Goal: Information Seeking & Learning: Check status

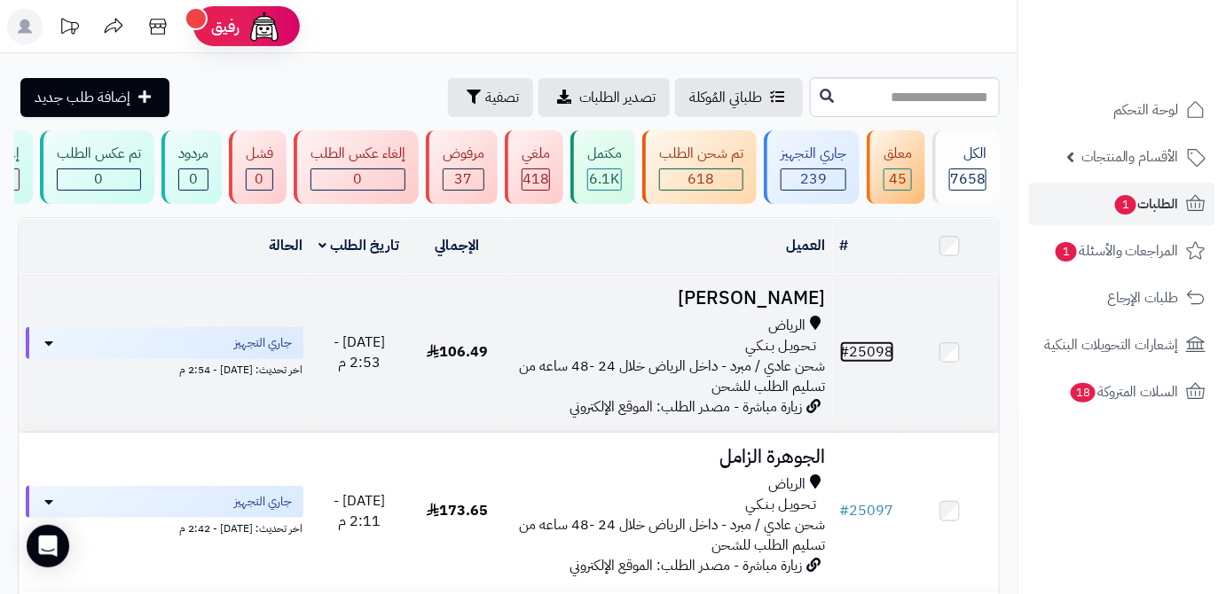
click at [847, 358] on span "#" at bounding box center [845, 352] width 10 height 21
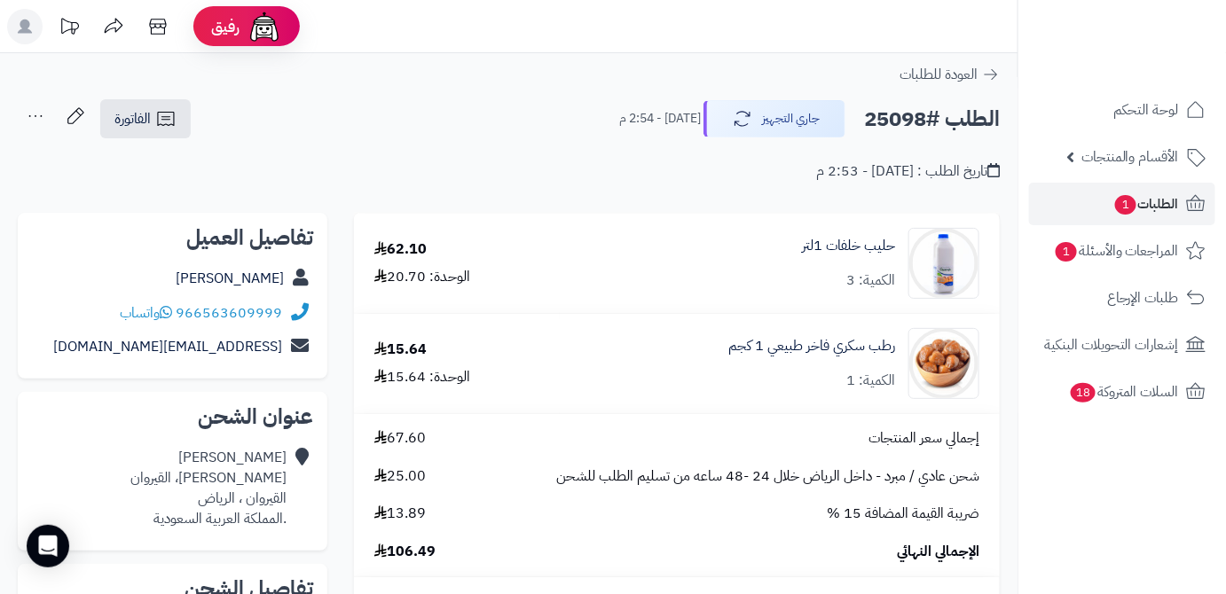
click at [877, 117] on h2 "الطلب #25098" at bounding box center [932, 119] width 136 height 36
copy h2 "25098"
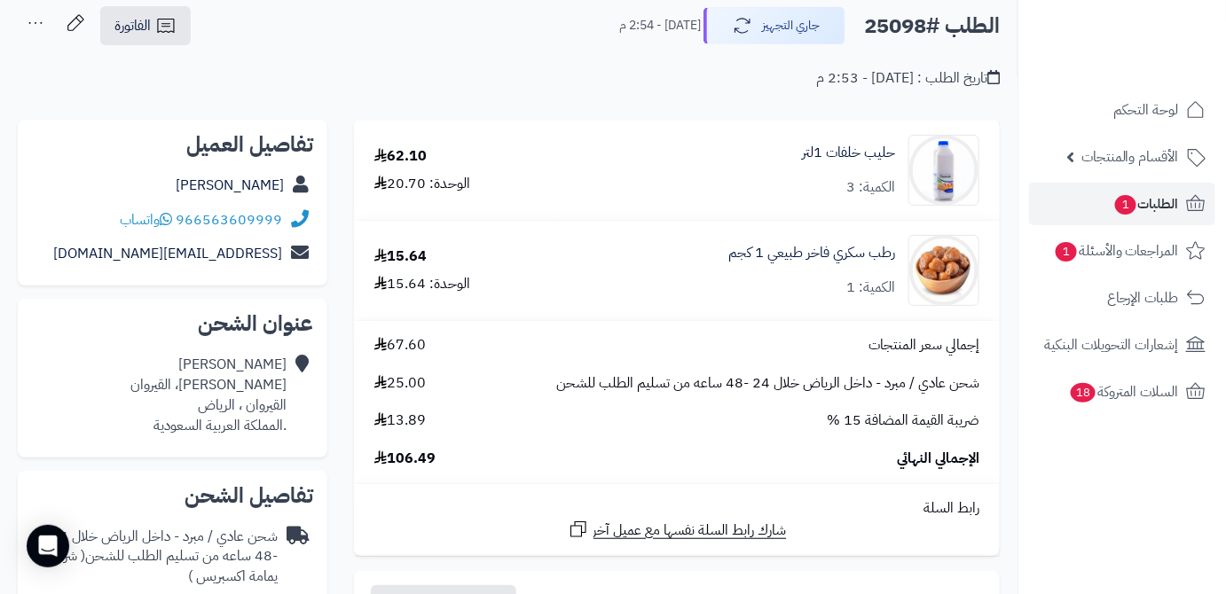
scroll to position [161, 0]
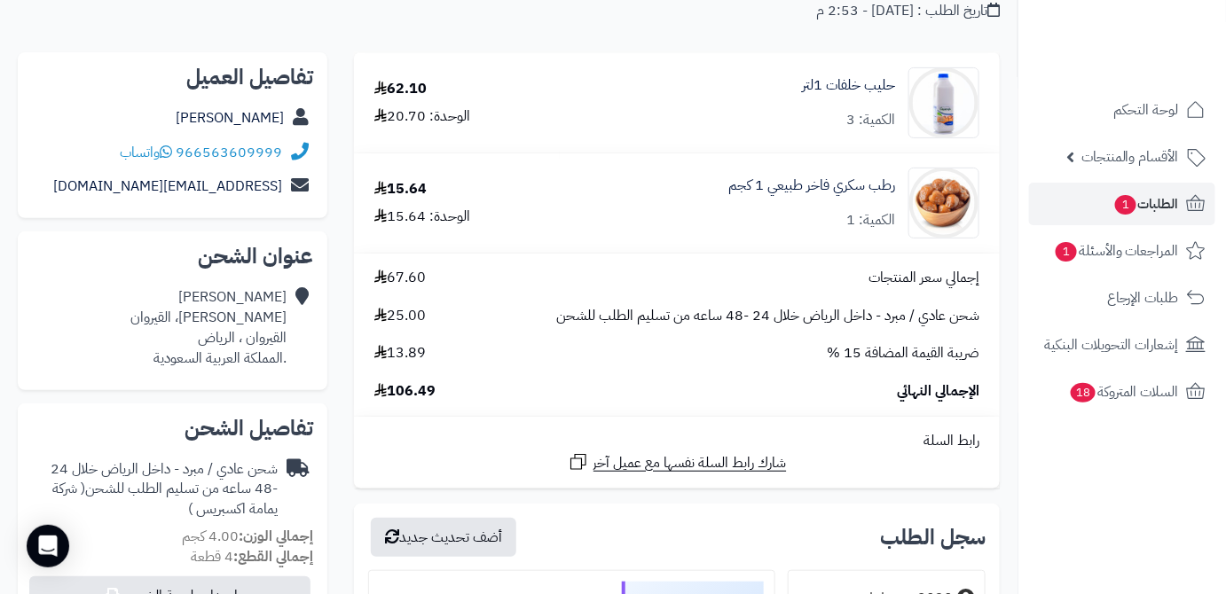
click at [404, 399] on span "106.49" at bounding box center [404, 391] width 61 height 20
copy span "106.49"
drag, startPoint x: 902, startPoint y: 84, endPoint x: 784, endPoint y: 88, distance: 118.0
click at [779, 90] on div "حليب خلفات 1لتر الكمية: 3" at bounding box center [780, 102] width 426 height 71
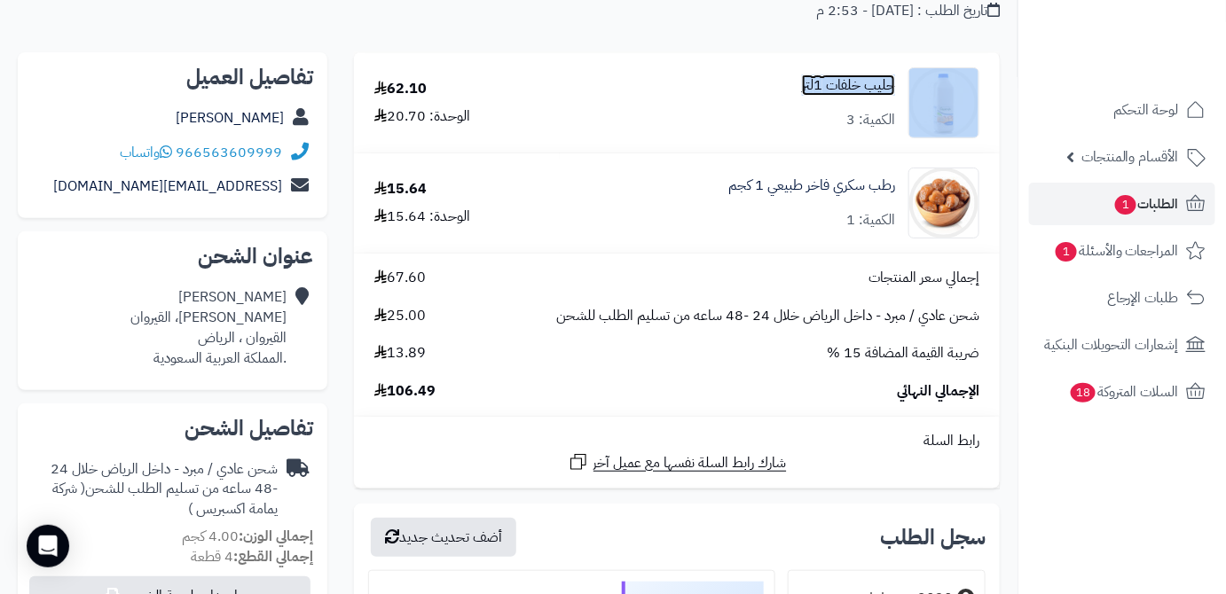
copy div "حليب خلفات 1لتر"
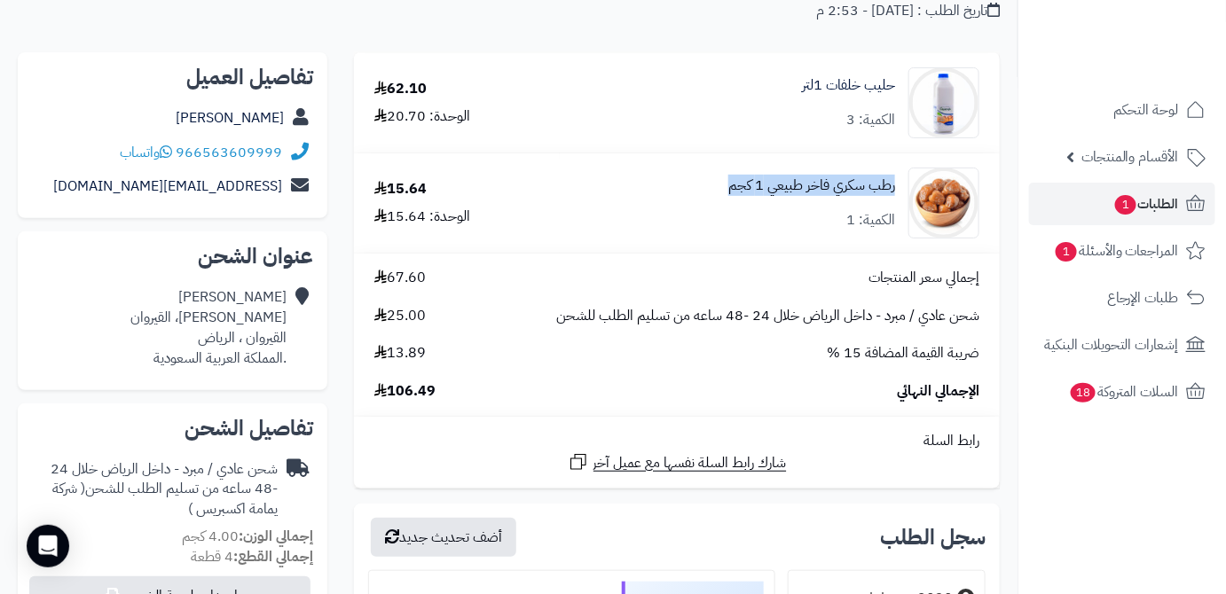
drag, startPoint x: 711, startPoint y: 185, endPoint x: 887, endPoint y: 190, distance: 175.7
click at [900, 138] on div "رطب سكري فاخر طبيعي 1 كجم الكمية: 1" at bounding box center [780, 102] width 426 height 71
copy link "رطب سكري فاخر طبيعي 1 كجم"
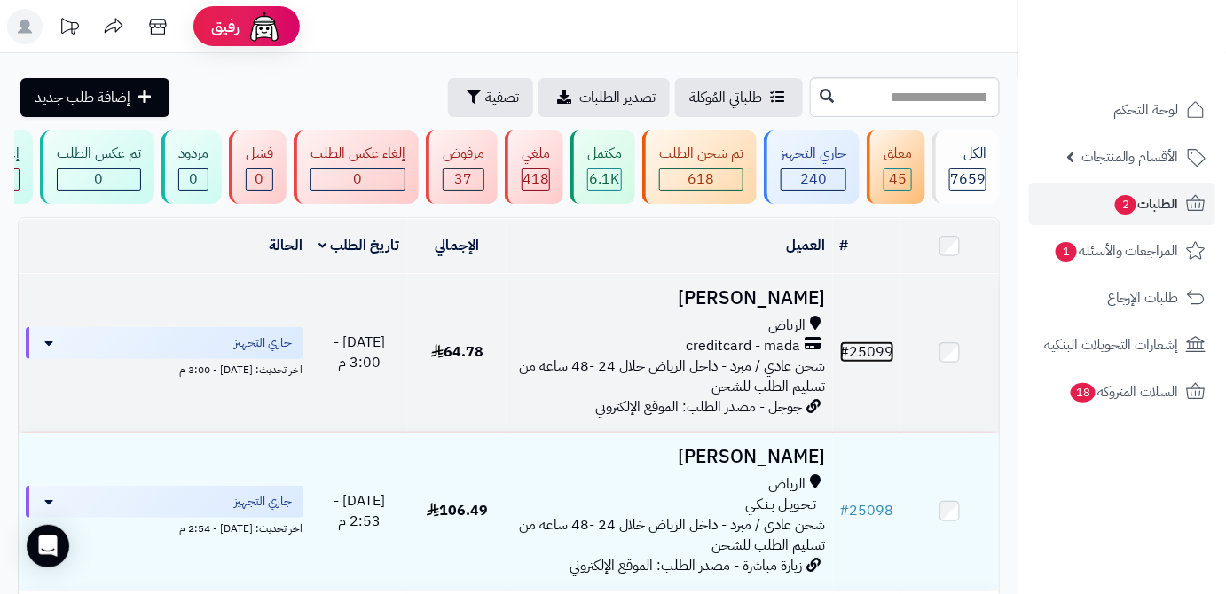
click at [864, 355] on link "# 25099" at bounding box center [867, 352] width 54 height 21
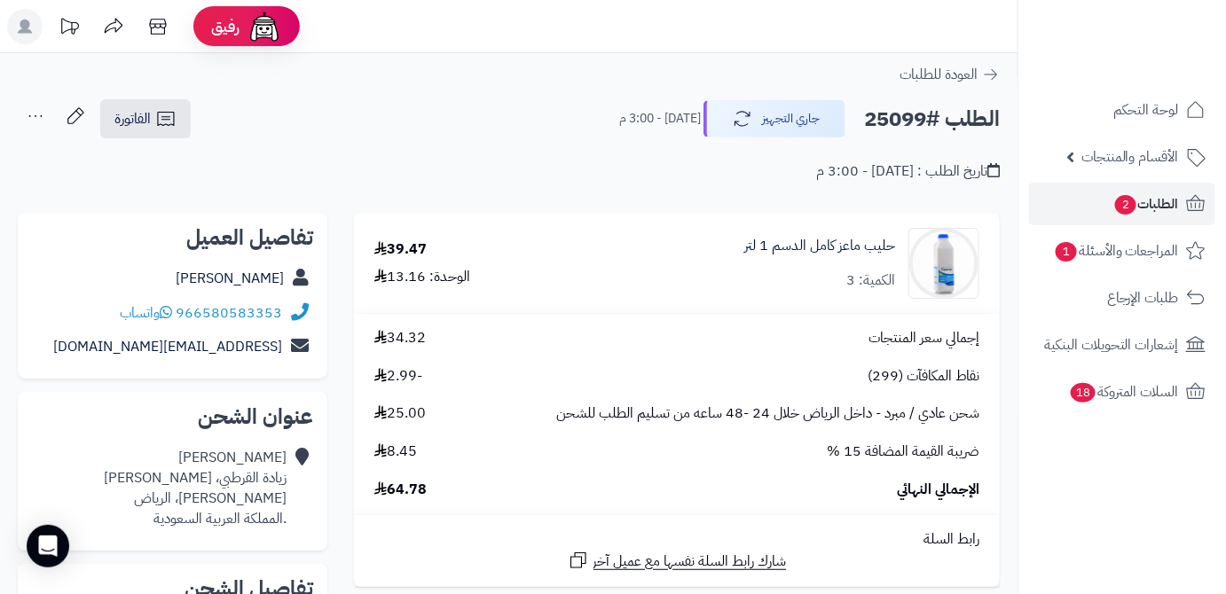
drag, startPoint x: 193, startPoint y: 277, endPoint x: 286, endPoint y: 278, distance: 92.3
click at [290, 278] on div "[PERSON_NAME]" at bounding box center [172, 279] width 281 height 35
copy div "[PERSON_NAME]"
drag, startPoint x: 177, startPoint y: 310, endPoint x: 307, endPoint y: 310, distance: 130.4
click at [307, 310] on div "966580583353 واتساب" at bounding box center [172, 313] width 281 height 35
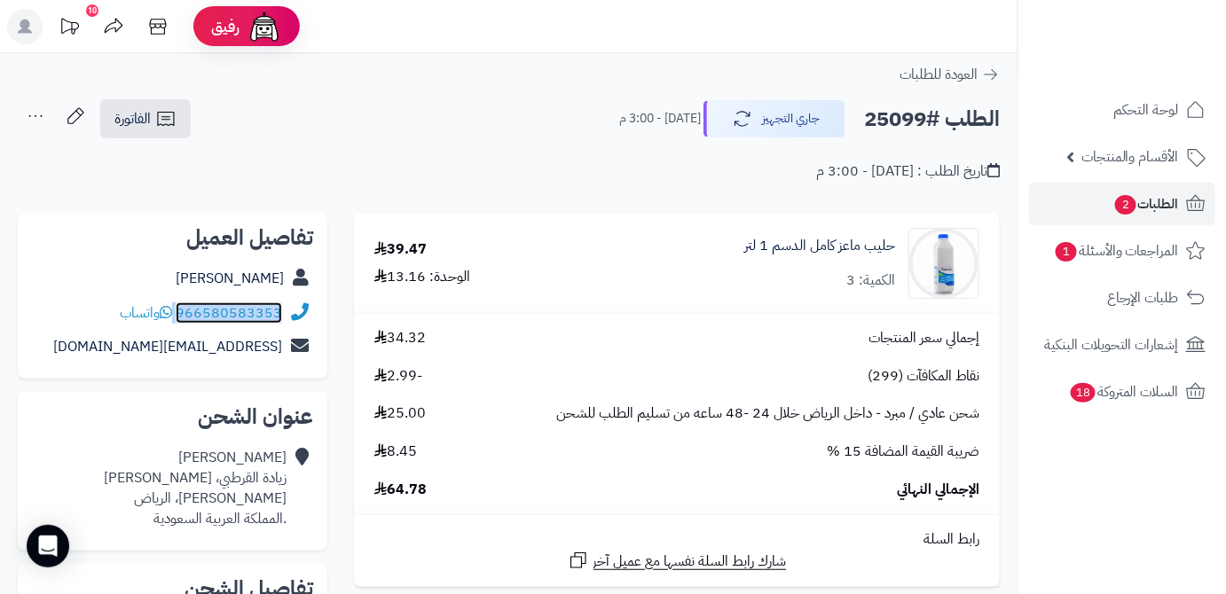
copy div "966580583353"
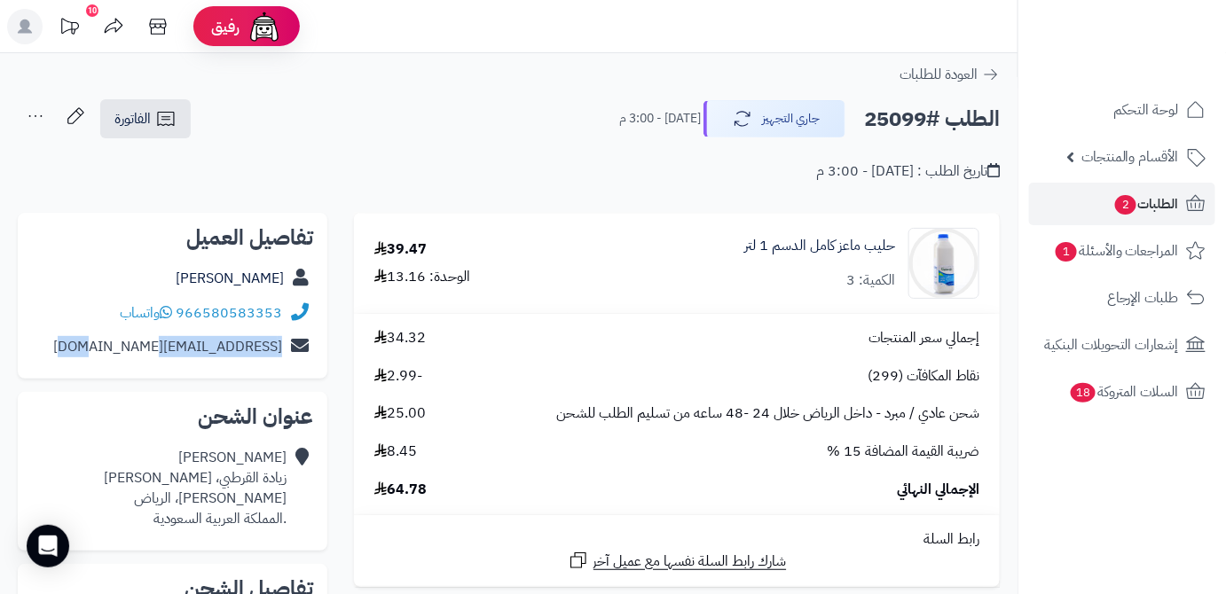
drag, startPoint x: 145, startPoint y: 351, endPoint x: 274, endPoint y: 356, distance: 128.7
click at [279, 357] on div "[EMAIL_ADDRESS][DOMAIN_NAME]" at bounding box center [172, 347] width 281 height 35
copy link "[EMAIL_ADDRESS][DOMAIN_NAME]"
drag, startPoint x: 208, startPoint y: 498, endPoint x: 286, endPoint y: 498, distance: 78.1
click at [286, 498] on div "[PERSON_NAME]، [PERSON_NAME] [PERSON_NAME]، الرياض .المملكة العربية السعودية" at bounding box center [195, 488] width 183 height 81
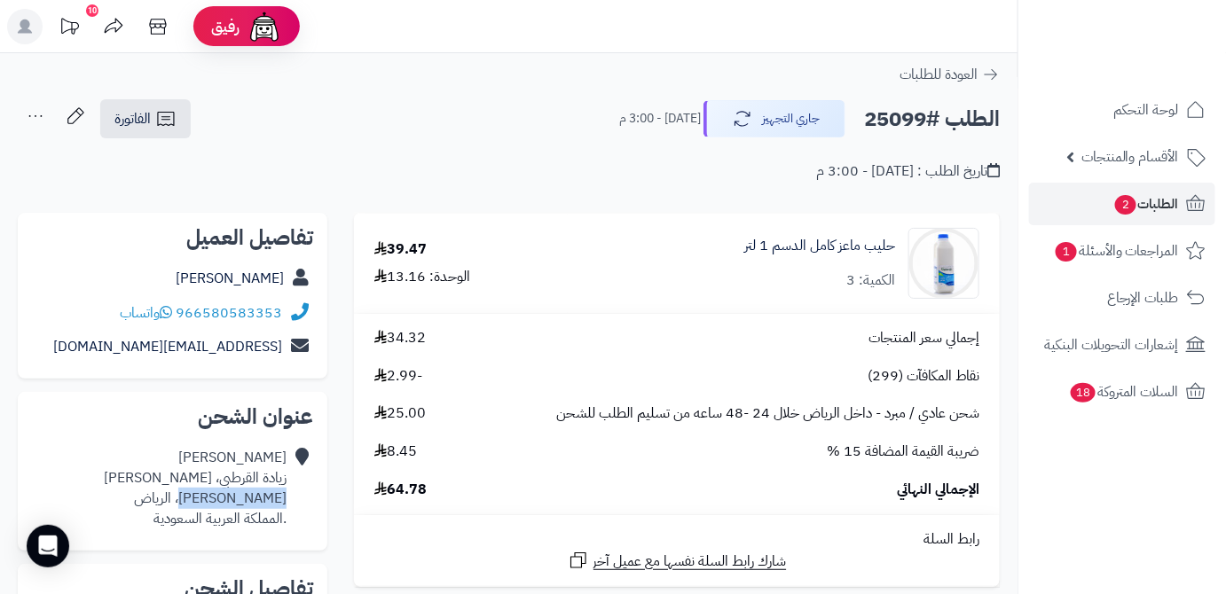
copy div "[PERSON_NAME]، الرياض"
click at [907, 123] on h2 "الطلب #25099" at bounding box center [932, 119] width 136 height 36
copy h2 "25099"
click at [407, 478] on div "إجمالي سعر المنتجات 34.32 نقاط المكافآت (299) -2.99 شحن عادي / مبرد - داخل الري…" at bounding box center [677, 414] width 632 height 172
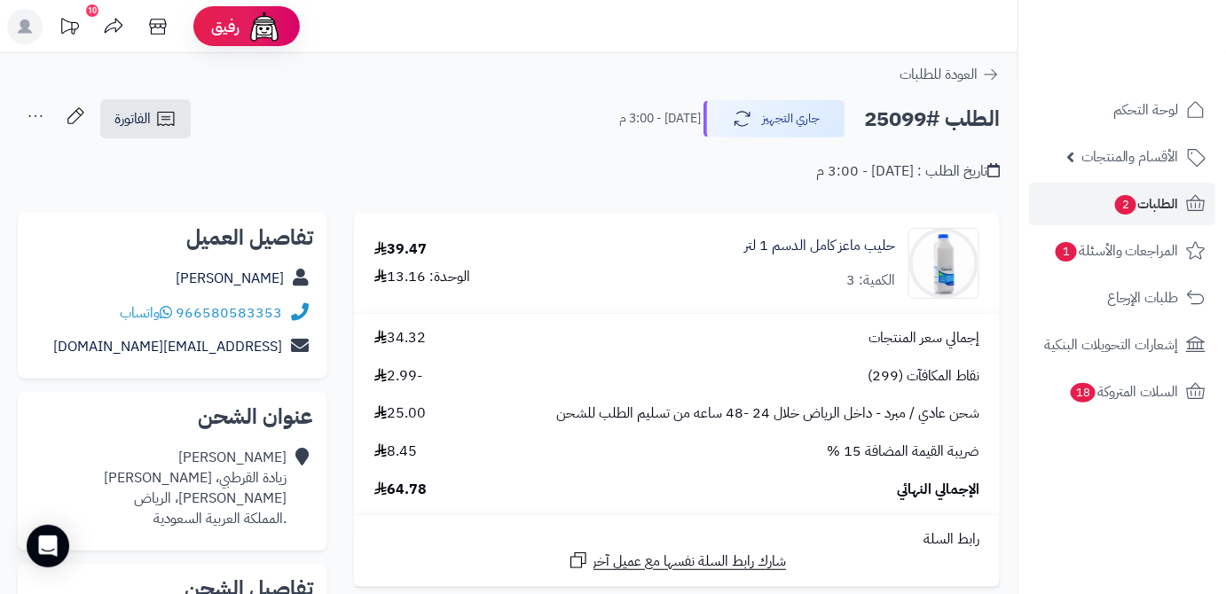
click at [407, 478] on div "إجمالي سعر المنتجات 34.32 نقاط المكافآت (299) -2.99 شحن عادي / مبرد - داخل الري…" at bounding box center [677, 414] width 632 height 172
copy span "64.78"
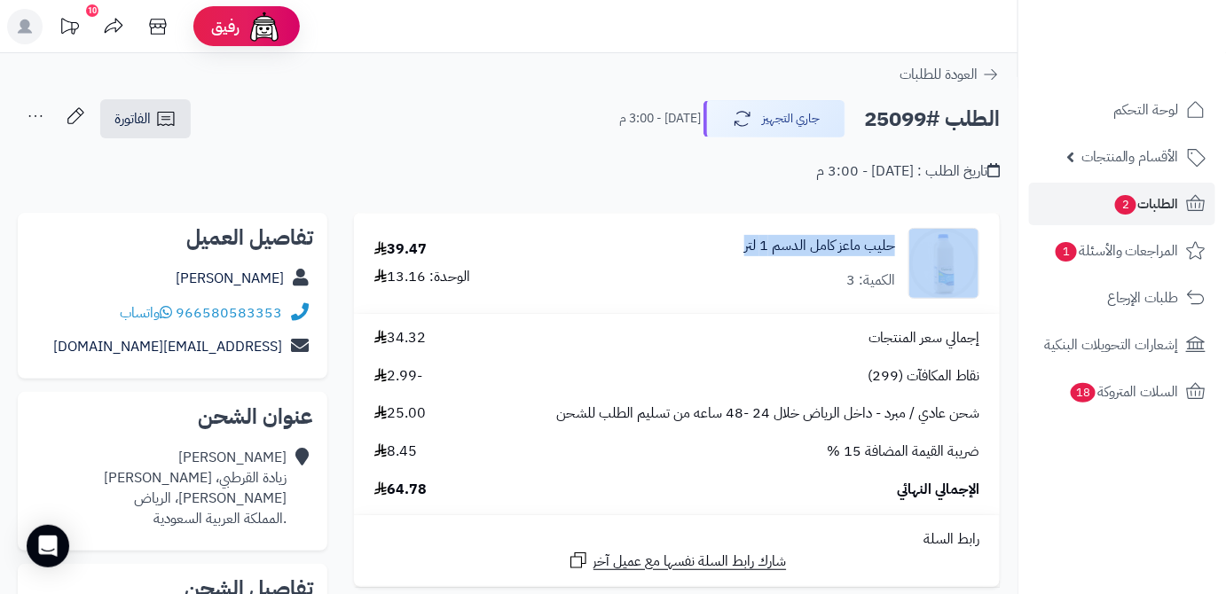
drag, startPoint x: 732, startPoint y: 248, endPoint x: 904, endPoint y: 241, distance: 172.2
click at [904, 241] on div "حليب ماعز كامل الدسم 1 لتر الكمية: 3" at bounding box center [784, 263] width 418 height 71
copy div "حليب ماعز كامل الدسم 1 لتر"
